Goal: Navigation & Orientation: Find specific page/section

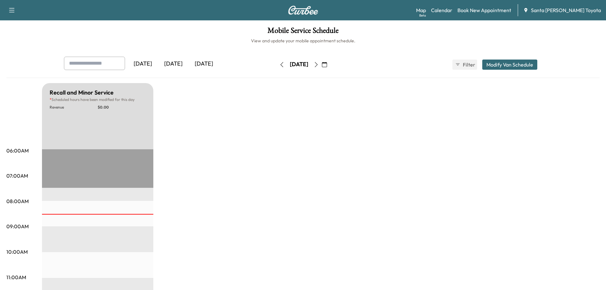
click at [322, 67] on button "button" at bounding box center [316, 65] width 11 height 10
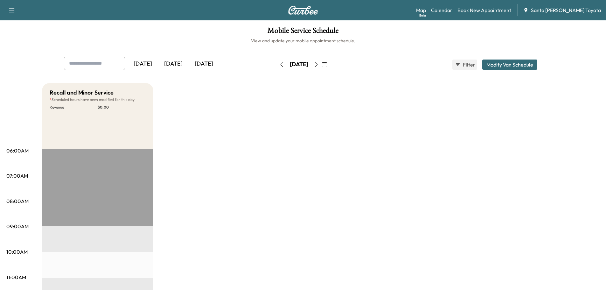
click at [319, 64] on icon "button" at bounding box center [316, 64] width 5 height 5
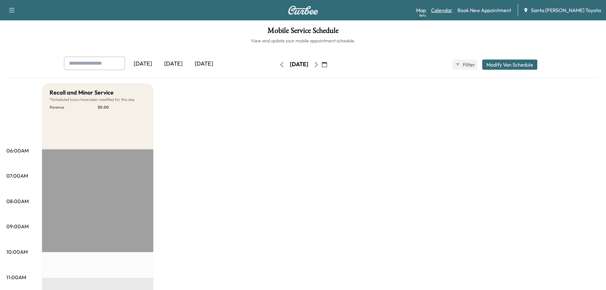
click at [452, 10] on link "Calendar" at bounding box center [441, 10] width 21 height 8
